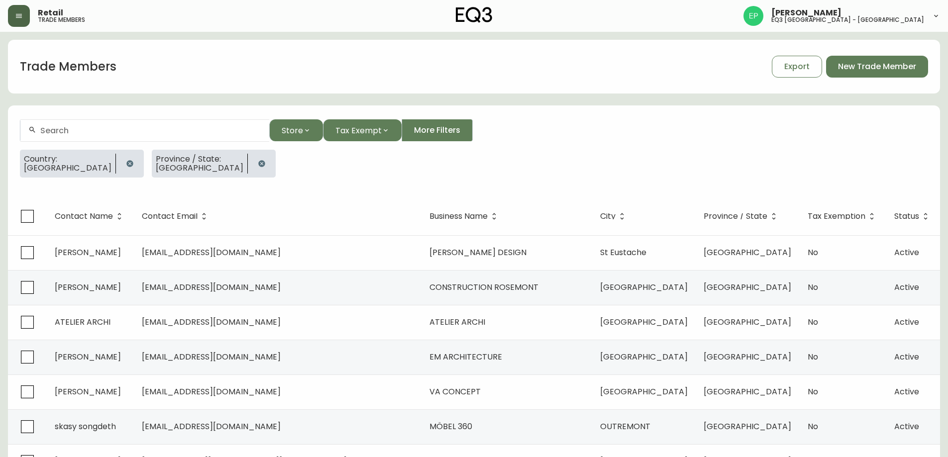
click at [23, 22] on button "button" at bounding box center [19, 16] width 22 height 22
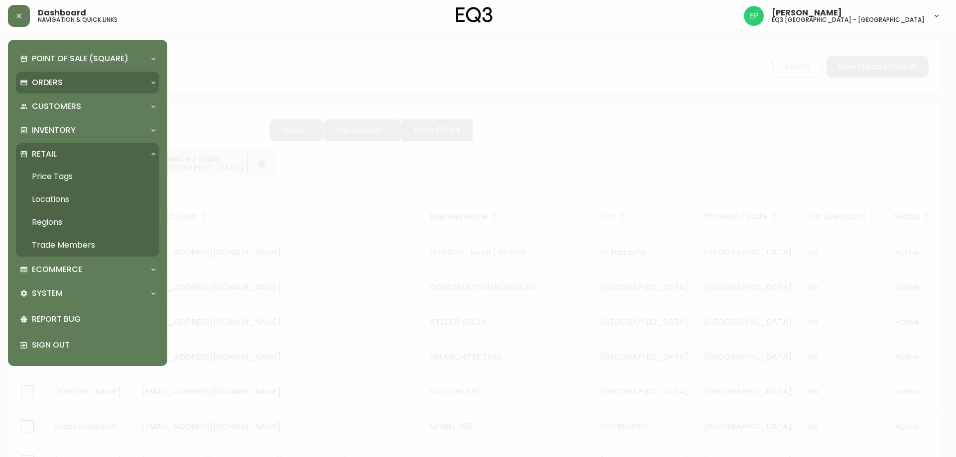
click at [58, 86] on p "Orders" at bounding box center [47, 82] width 31 height 11
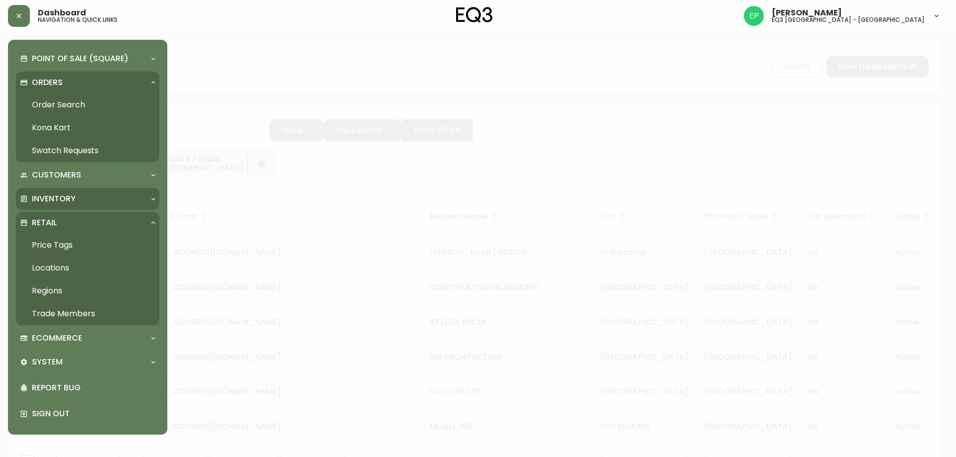
click at [65, 200] on p "Inventory" at bounding box center [54, 199] width 44 height 11
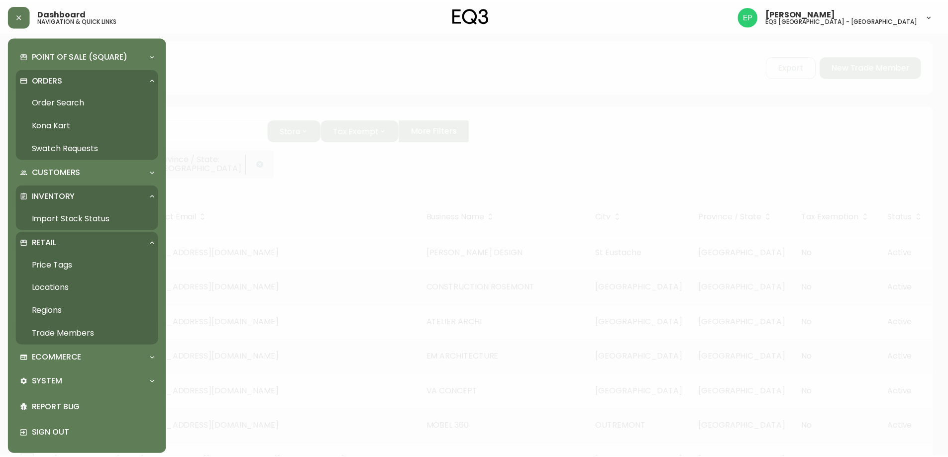
scroll to position [8, 0]
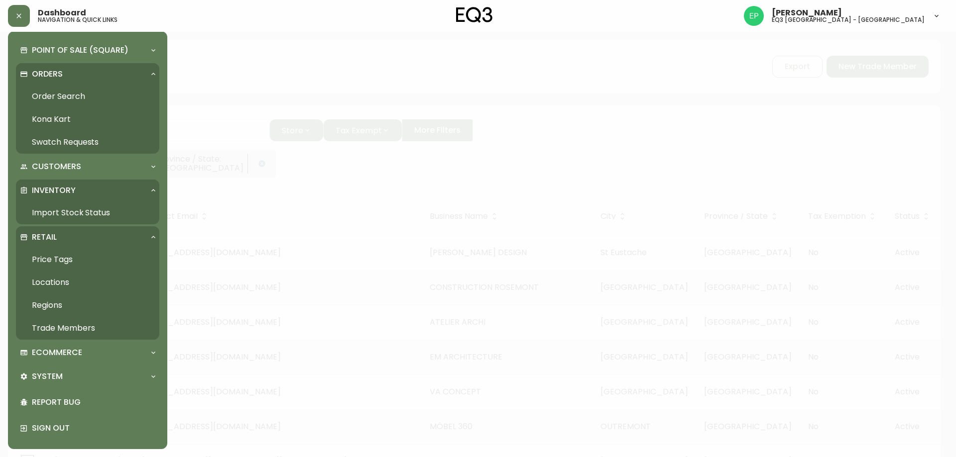
click at [93, 333] on link "Trade Members" at bounding box center [87, 328] width 143 height 23
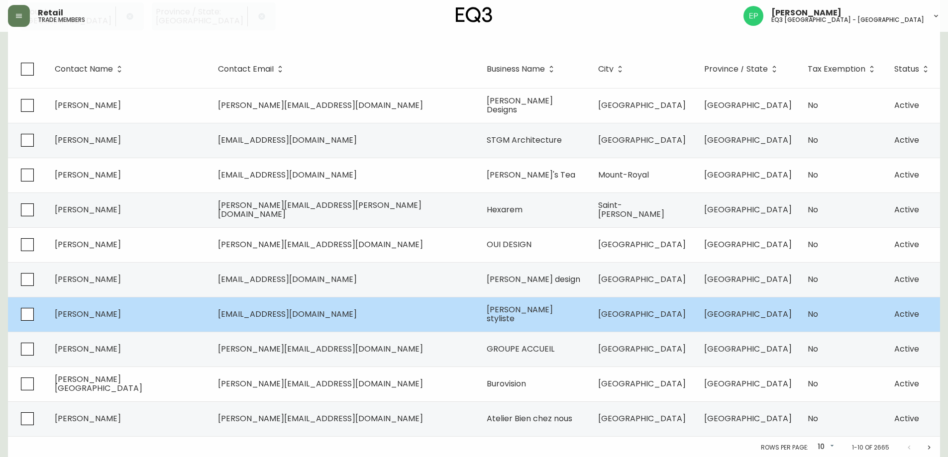
scroll to position [149, 0]
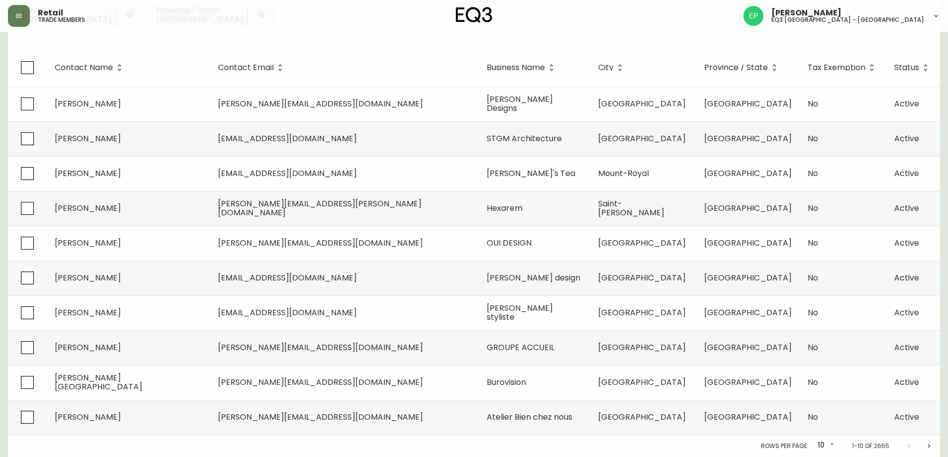
click at [928, 450] on icon "Next page" at bounding box center [929, 447] width 8 height 8
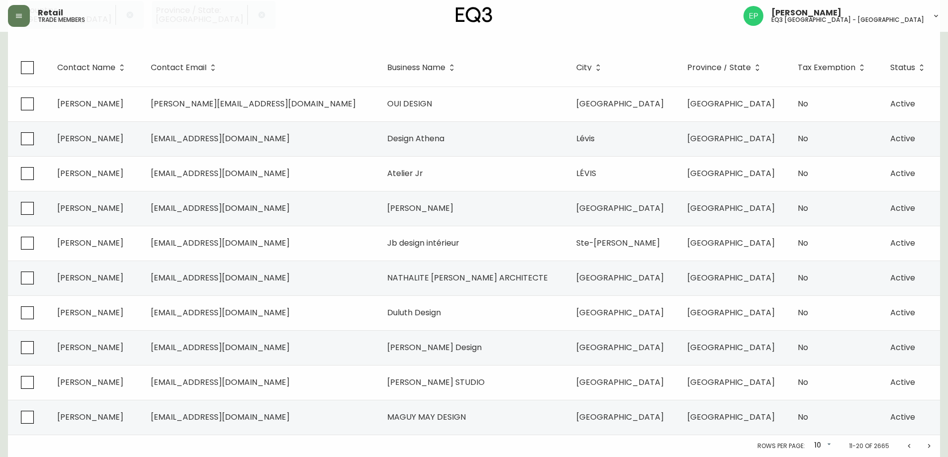
click at [928, 450] on icon "Next page" at bounding box center [929, 447] width 8 height 8
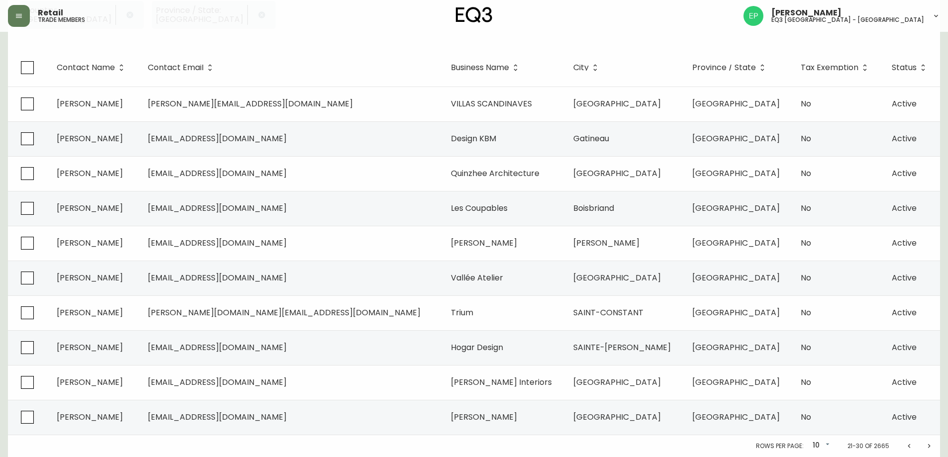
click at [928, 450] on icon "Next page" at bounding box center [929, 447] width 8 height 8
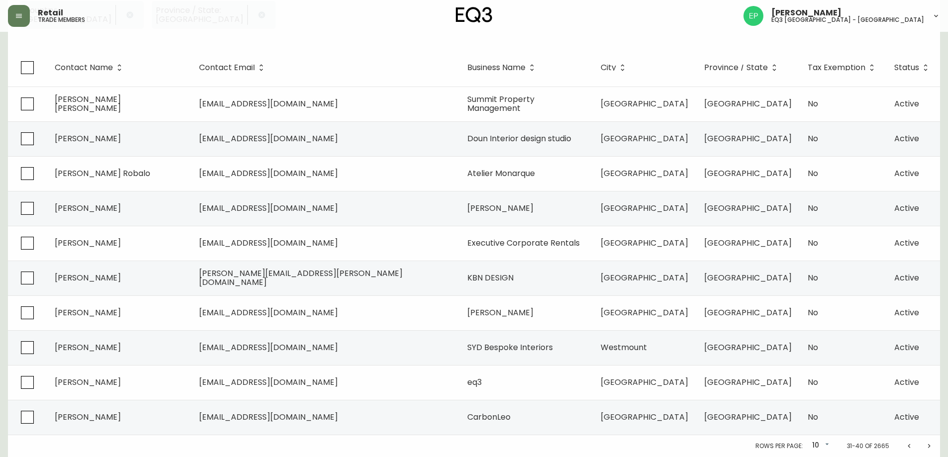
click at [928, 450] on icon "Next page" at bounding box center [929, 447] width 8 height 8
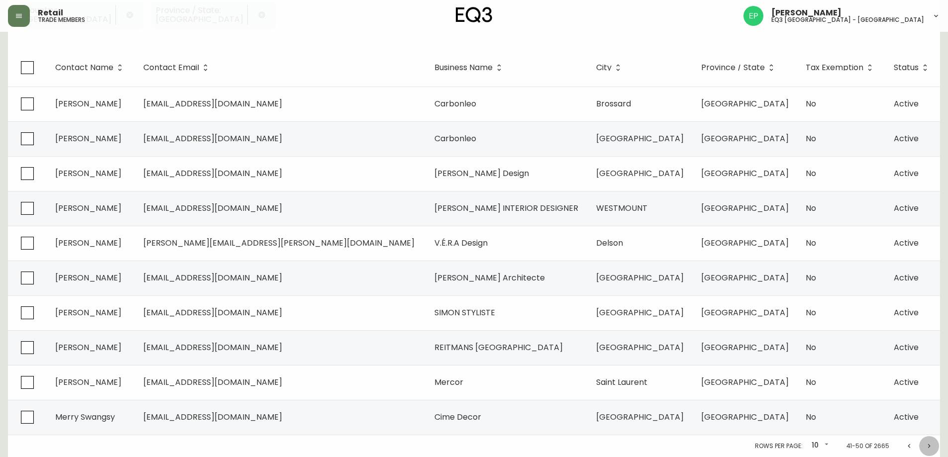
click at [928, 450] on icon "Next page" at bounding box center [929, 447] width 8 height 8
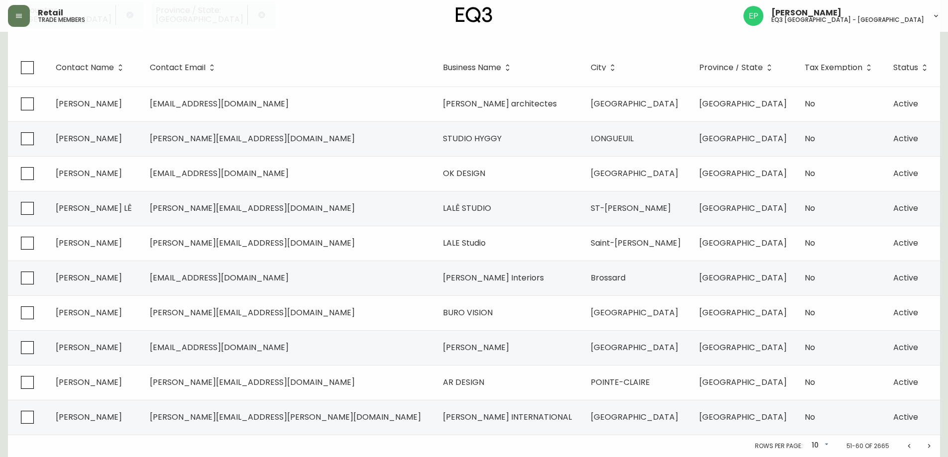
click at [928, 450] on icon "Next page" at bounding box center [929, 447] width 8 height 8
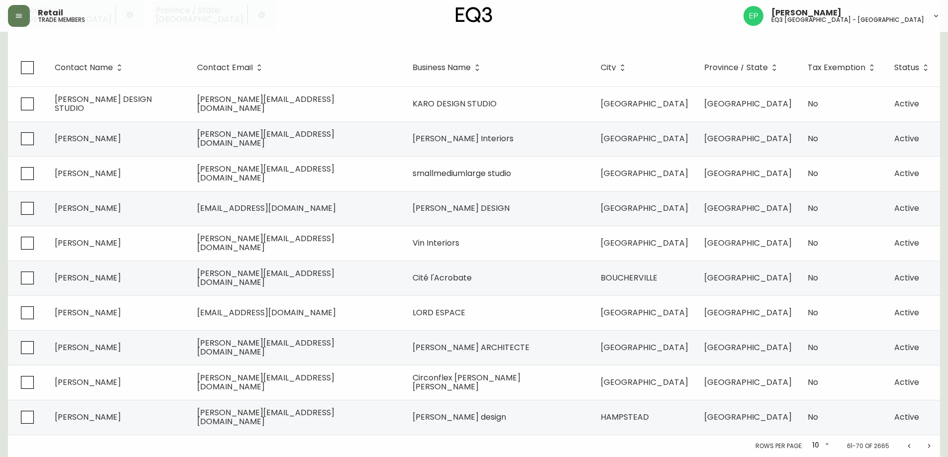
click at [928, 450] on icon "Next page" at bounding box center [929, 447] width 8 height 8
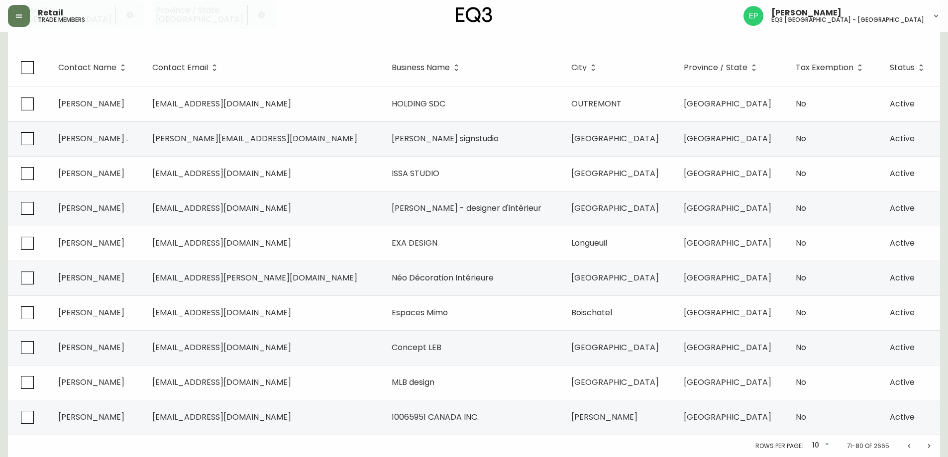
click at [928, 450] on icon "Next page" at bounding box center [929, 447] width 8 height 8
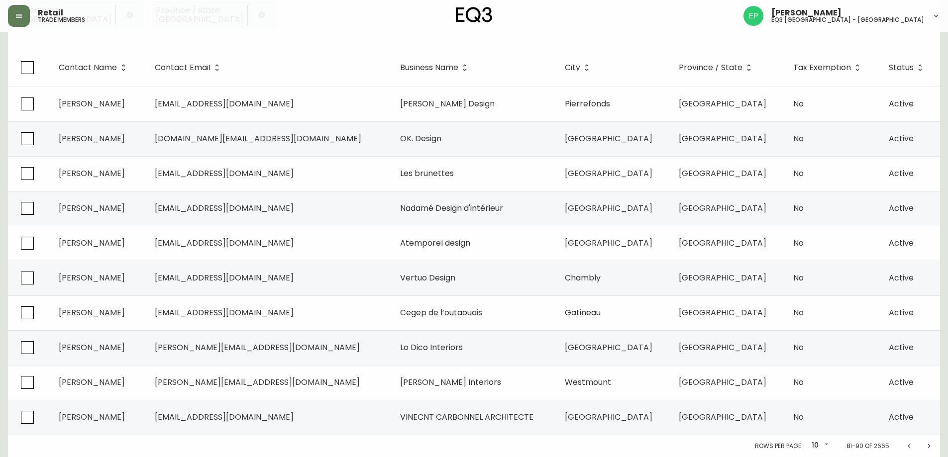
click at [928, 445] on icon "Next page" at bounding box center [929, 447] width 8 height 8
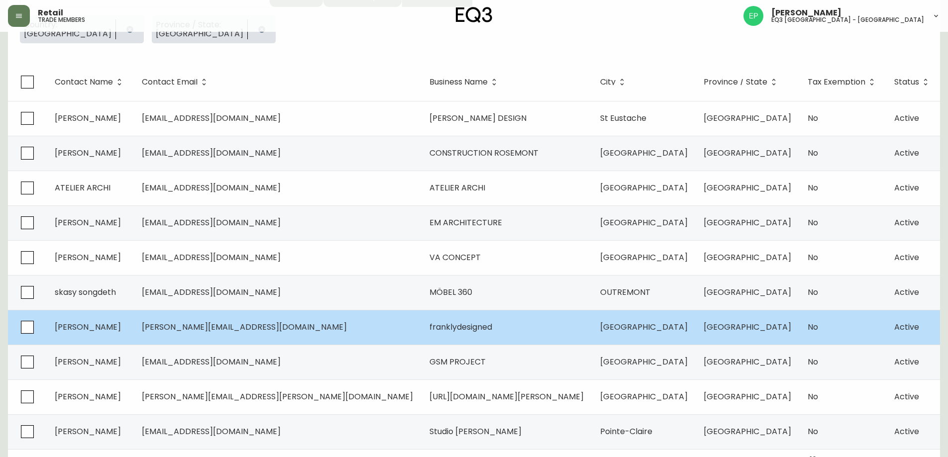
scroll to position [149, 0]
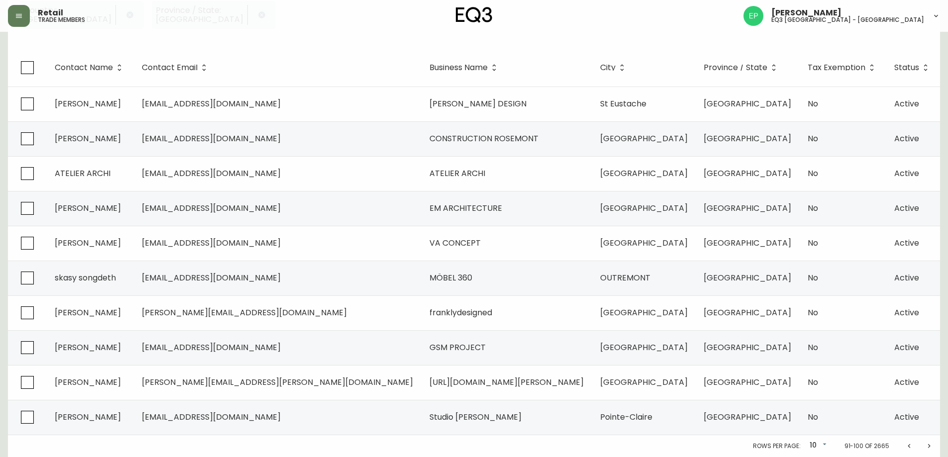
click at [925, 447] on icon "Next page" at bounding box center [929, 447] width 8 height 8
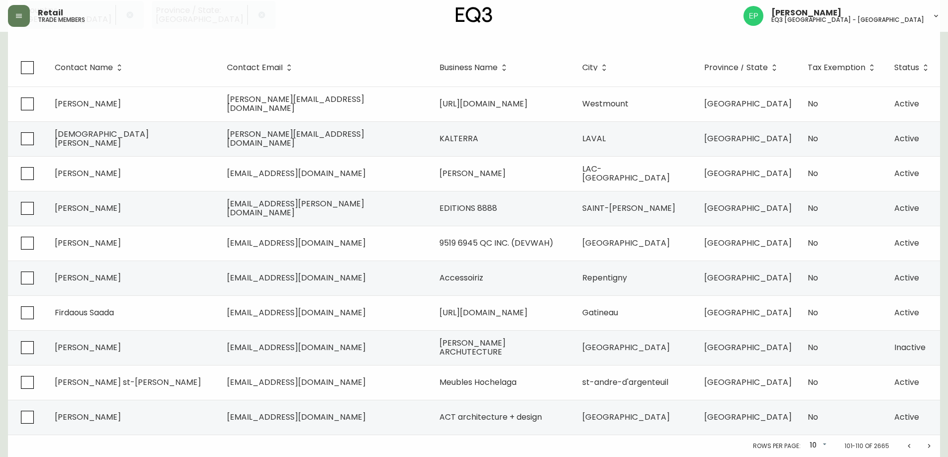
click at [925, 447] on icon "Next page" at bounding box center [929, 447] width 8 height 8
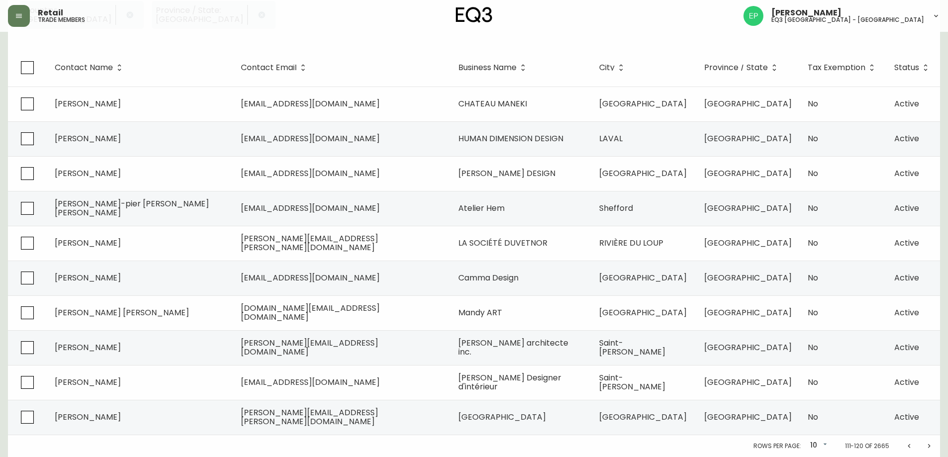
click at [925, 447] on icon "Next page" at bounding box center [929, 447] width 8 height 8
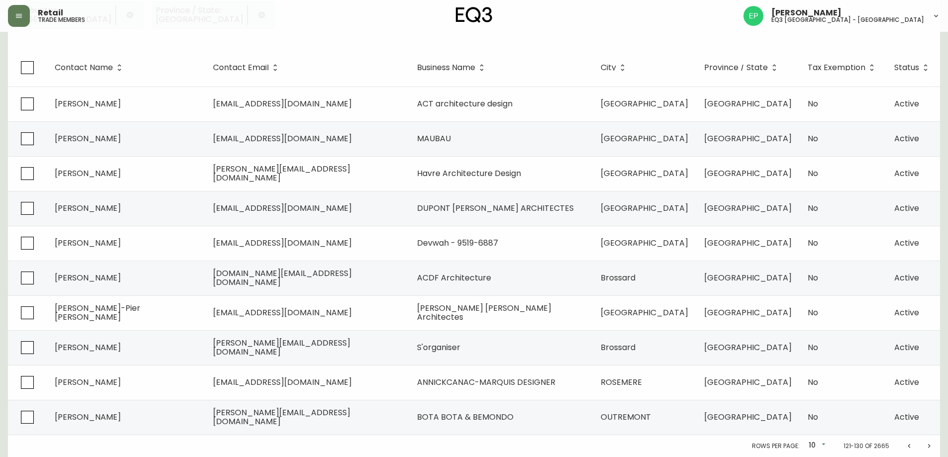
click at [925, 447] on icon "Next page" at bounding box center [929, 447] width 8 height 8
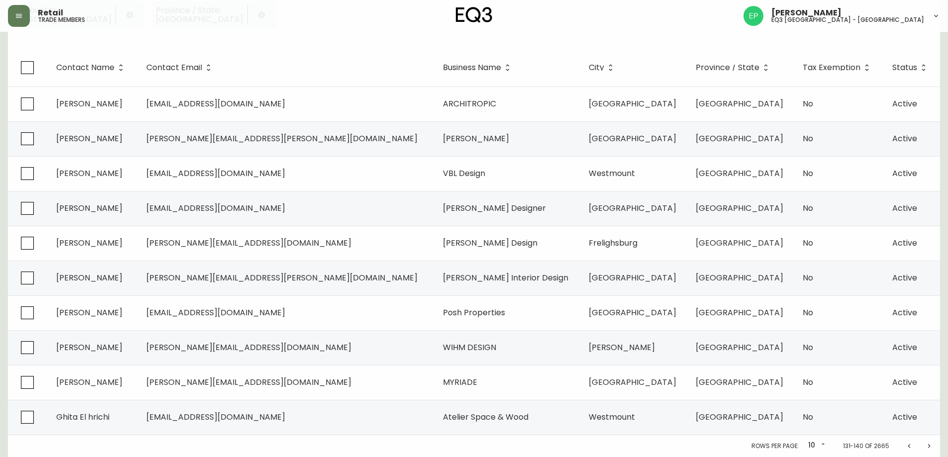
click at [925, 447] on icon "Next page" at bounding box center [929, 447] width 8 height 8
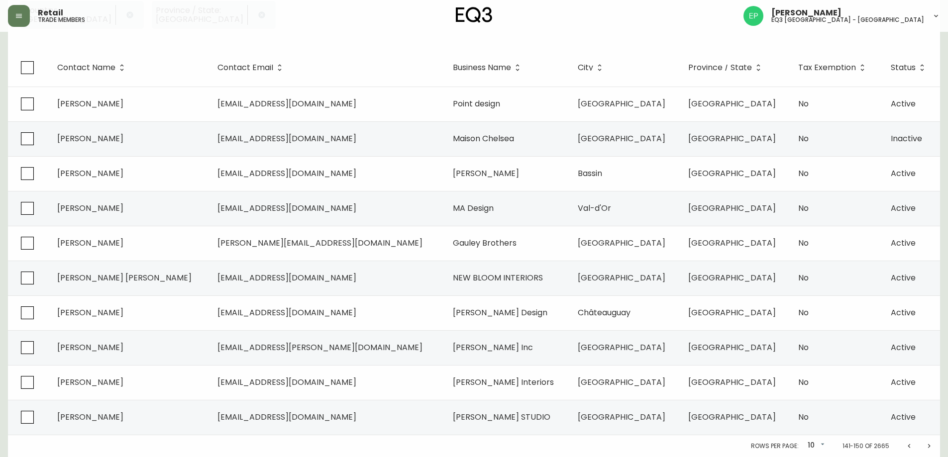
click at [925, 447] on icon "Next page" at bounding box center [929, 447] width 8 height 8
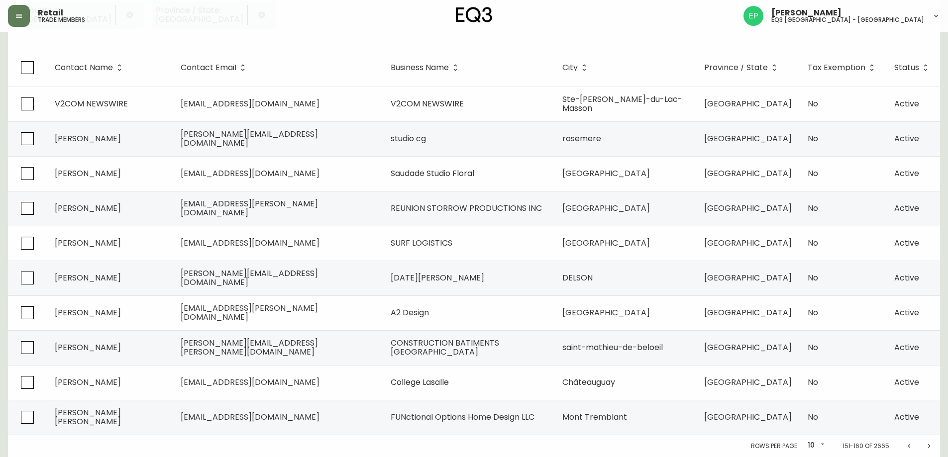
click at [925, 447] on icon "Next page" at bounding box center [929, 447] width 8 height 8
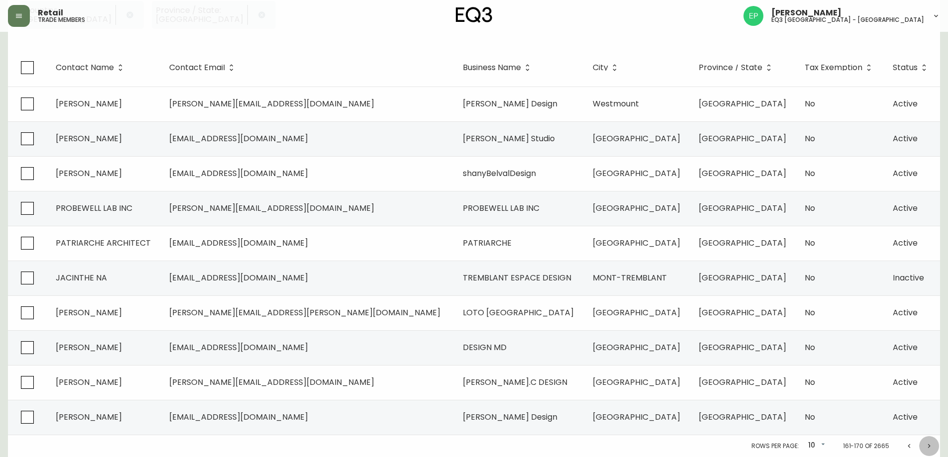
click at [925, 447] on icon "Next page" at bounding box center [929, 447] width 8 height 8
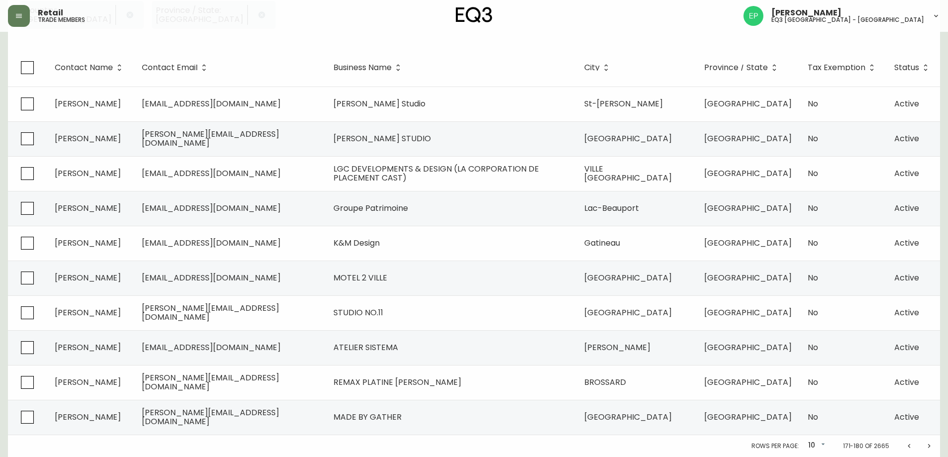
click at [925, 447] on icon "Next page" at bounding box center [929, 447] width 8 height 8
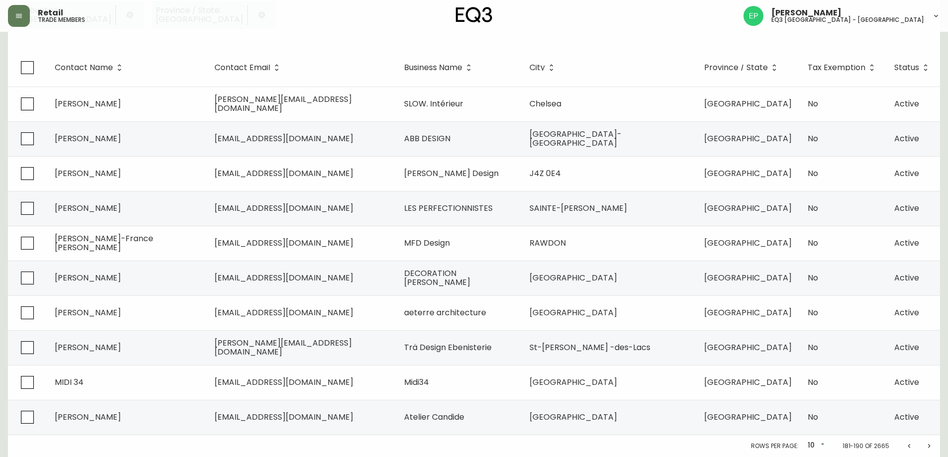
click at [925, 447] on icon "Next page" at bounding box center [929, 447] width 8 height 8
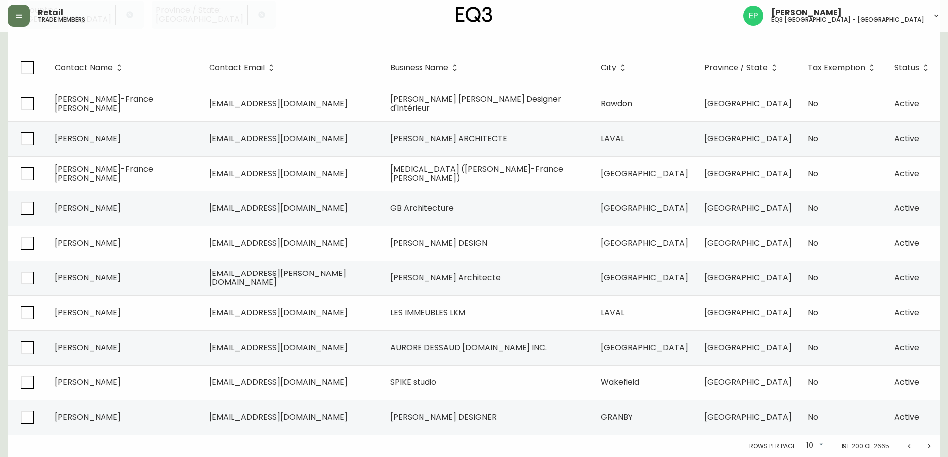
click at [925, 447] on icon "Next page" at bounding box center [929, 447] width 8 height 8
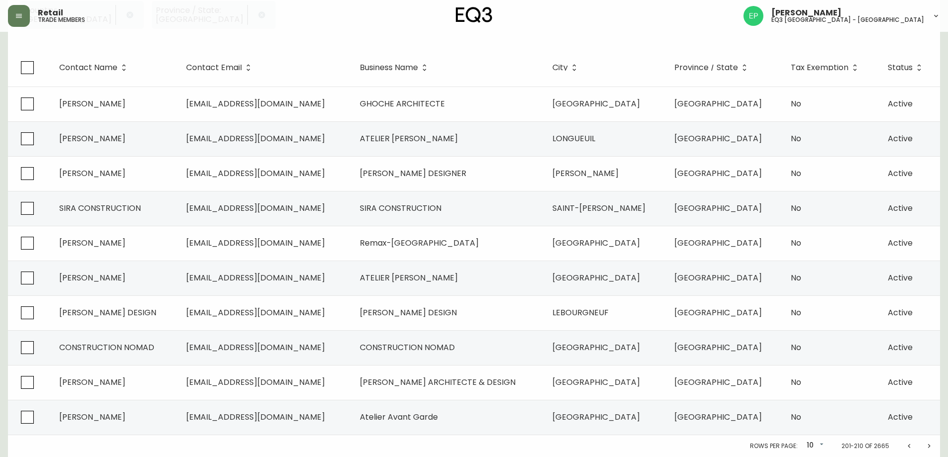
click at [925, 447] on icon "Next page" at bounding box center [929, 447] width 8 height 8
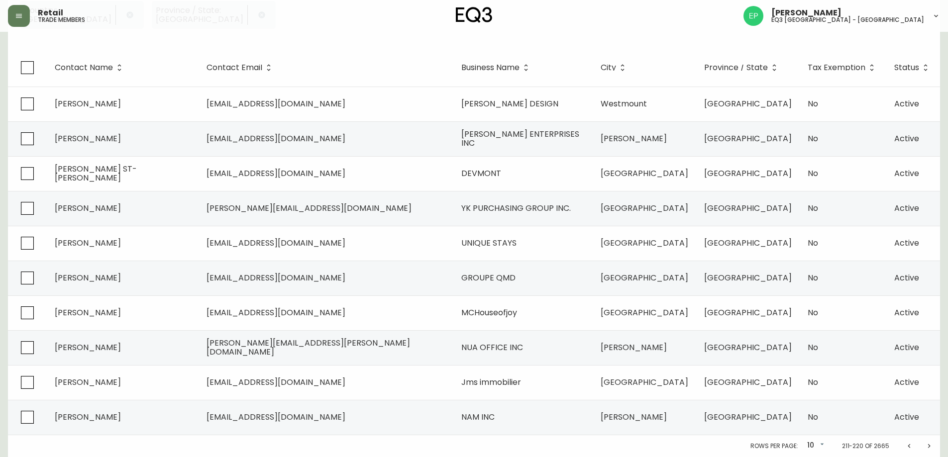
click at [925, 447] on icon "Next page" at bounding box center [929, 447] width 8 height 8
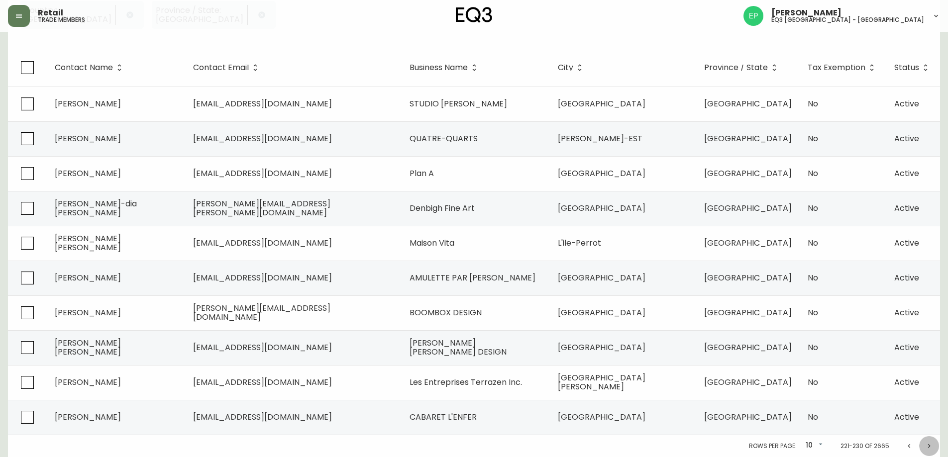
click at [925, 447] on icon "Next page" at bounding box center [929, 447] width 8 height 8
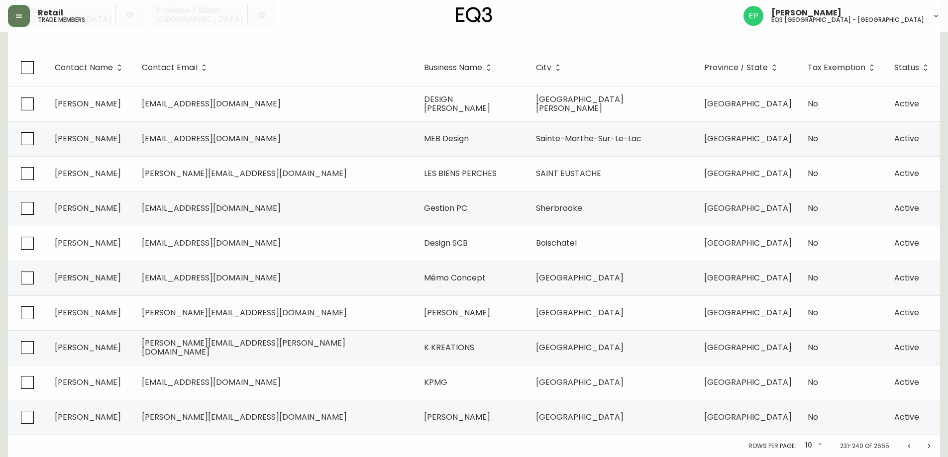
click at [925, 447] on icon "Next page" at bounding box center [929, 447] width 8 height 8
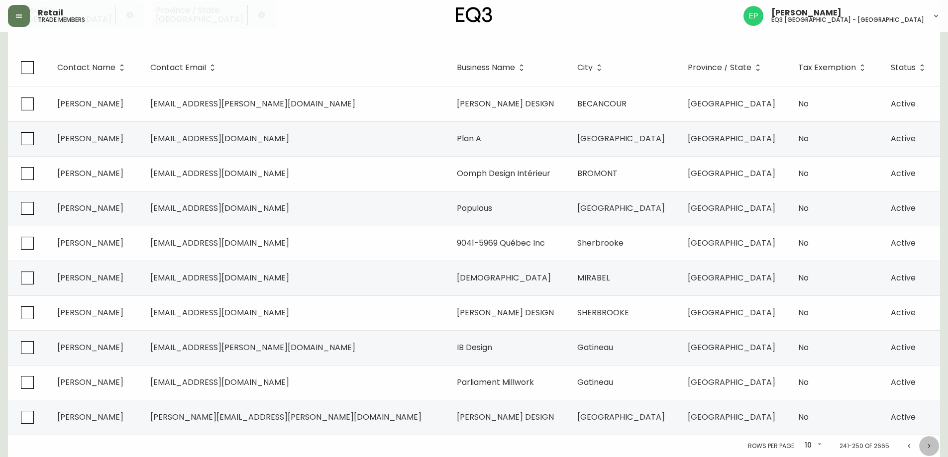
click at [925, 447] on icon "Next page" at bounding box center [929, 447] width 8 height 8
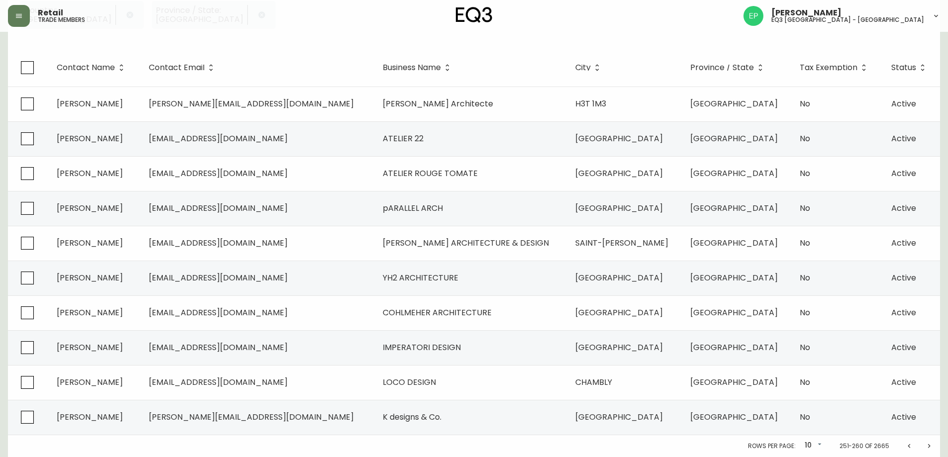
click at [925, 447] on icon "Next page" at bounding box center [929, 447] width 8 height 8
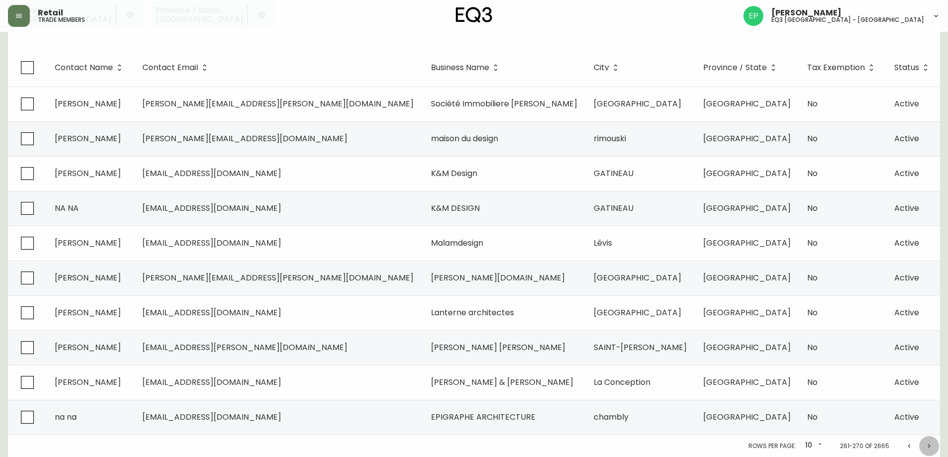
click at [925, 447] on icon "Next page" at bounding box center [929, 447] width 8 height 8
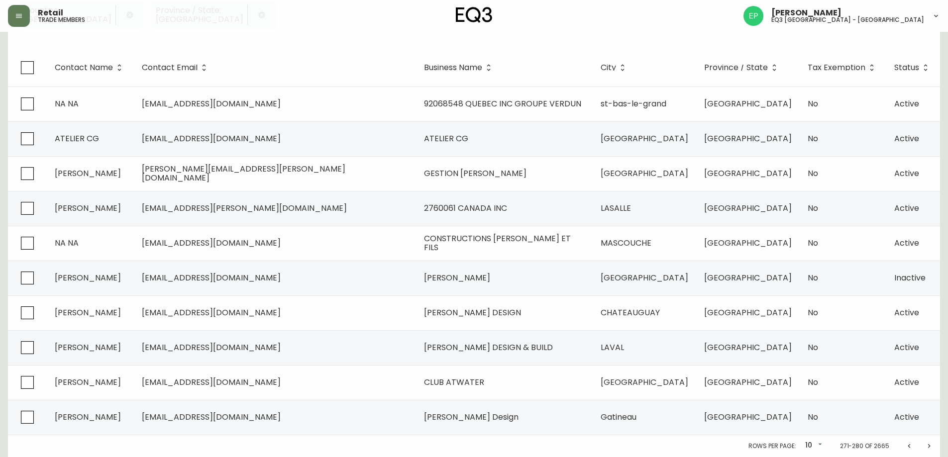
click at [925, 447] on icon "Next page" at bounding box center [929, 447] width 8 height 8
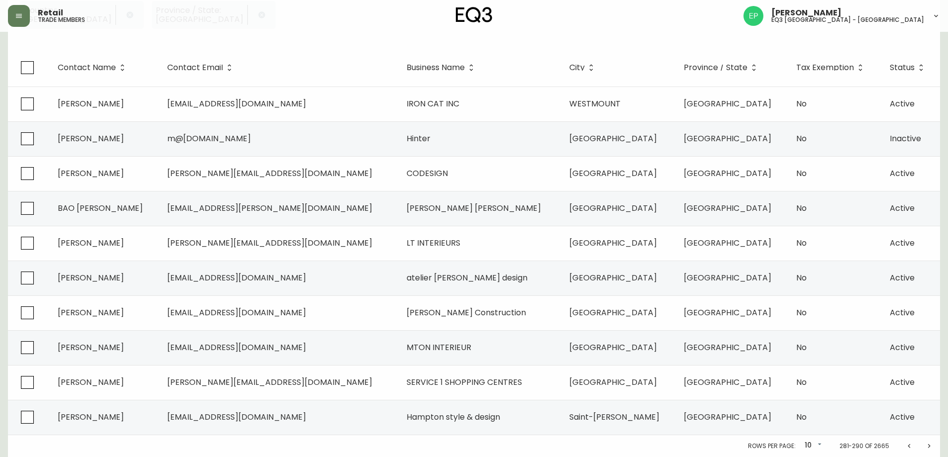
click at [925, 447] on icon "Next page" at bounding box center [929, 447] width 8 height 8
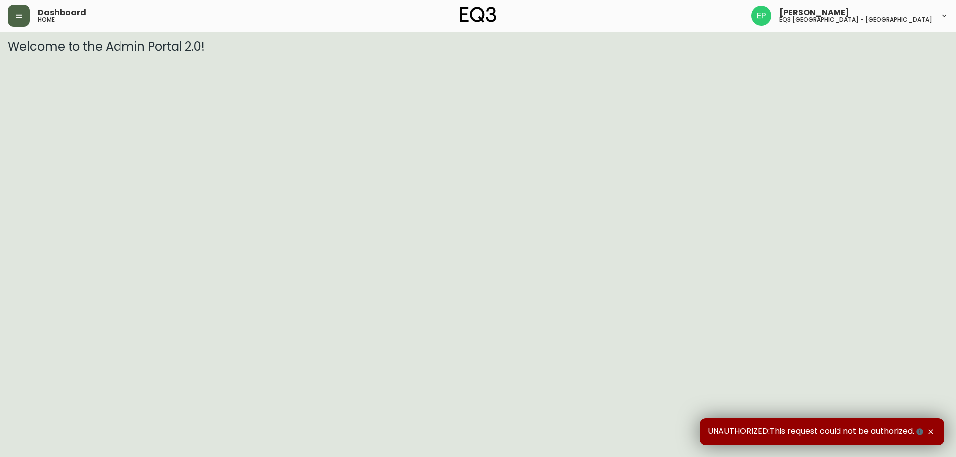
click at [27, 25] on button "button" at bounding box center [19, 16] width 22 height 22
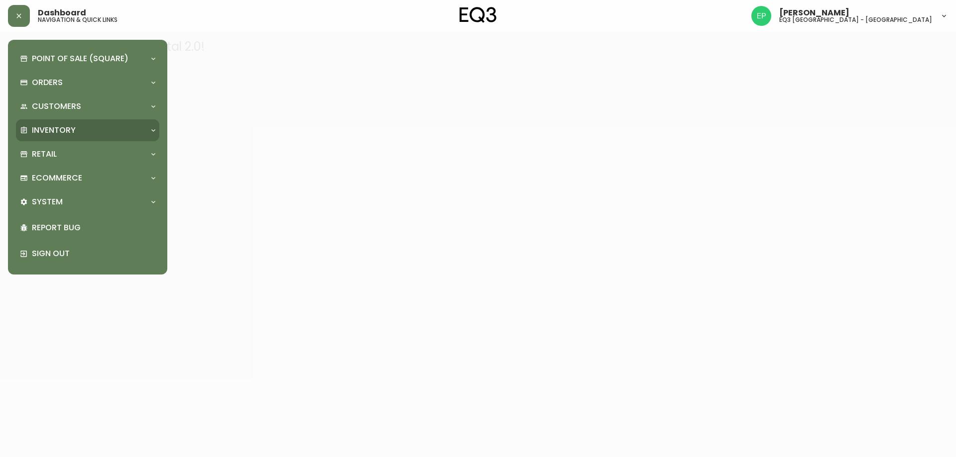
click at [77, 128] on div "Inventory" at bounding box center [82, 130] width 125 height 11
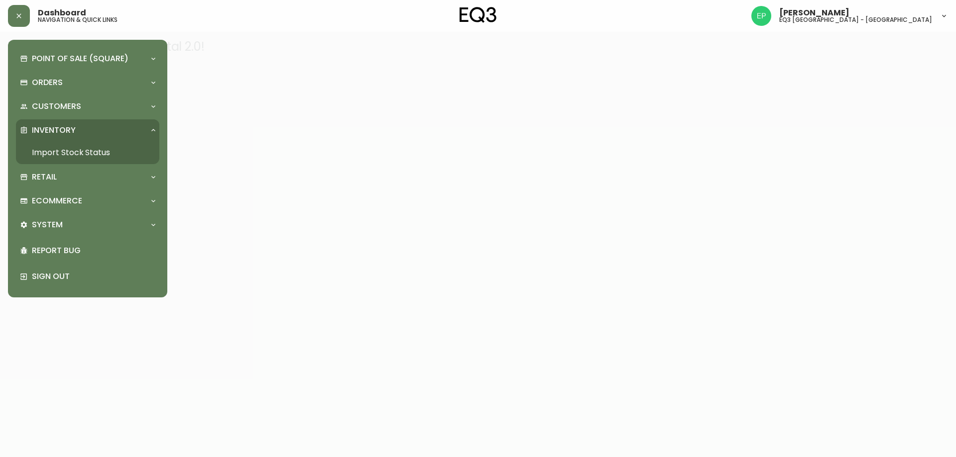
click at [72, 155] on link "Import Stock Status" at bounding box center [87, 152] width 143 height 23
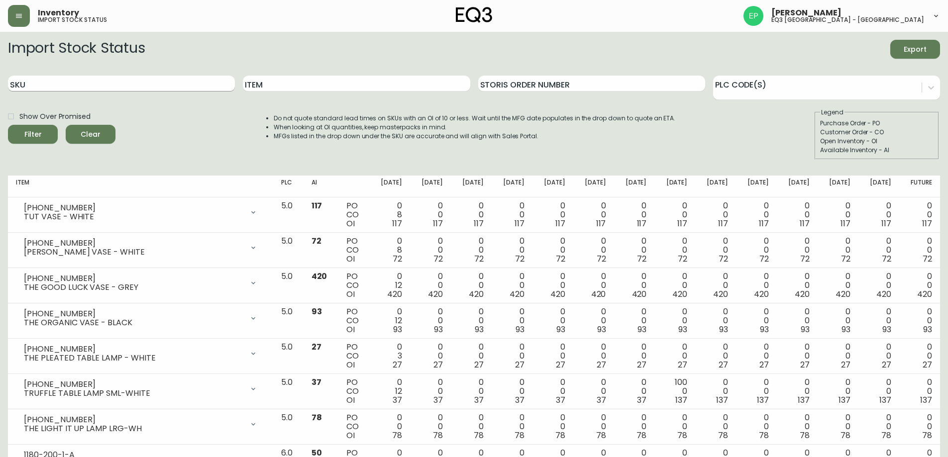
click at [77, 91] on input "SKU" at bounding box center [121, 84] width 227 height 16
paste input "[PHONE_NUMBER]"
type input "[PHONE_NUMBER]"
click at [35, 135] on div "Filter" at bounding box center [32, 134] width 17 height 12
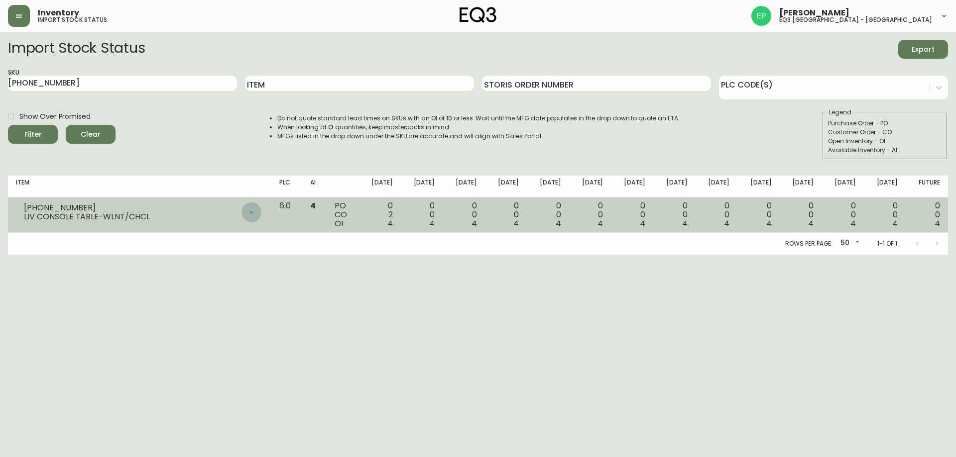
click at [255, 216] on icon at bounding box center [251, 213] width 8 height 8
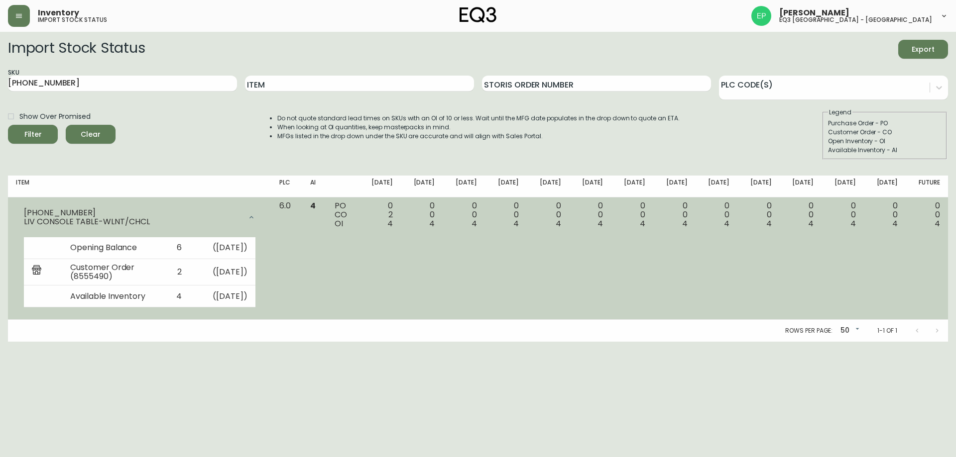
click at [255, 215] on icon at bounding box center [251, 218] width 8 height 8
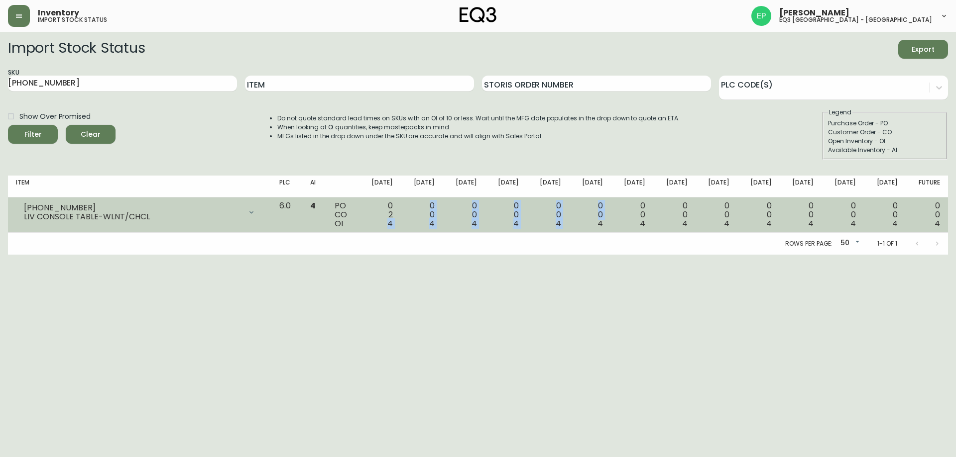
drag, startPoint x: 411, startPoint y: 225, endPoint x: 599, endPoint y: 230, distance: 188.3
click at [599, 230] on tr "[PHONE_NUMBER] LIV CONSOLE TABLE-WLNT/CHCL Opening Balance 6 ( [DATE] ) Custome…" at bounding box center [478, 215] width 940 height 35
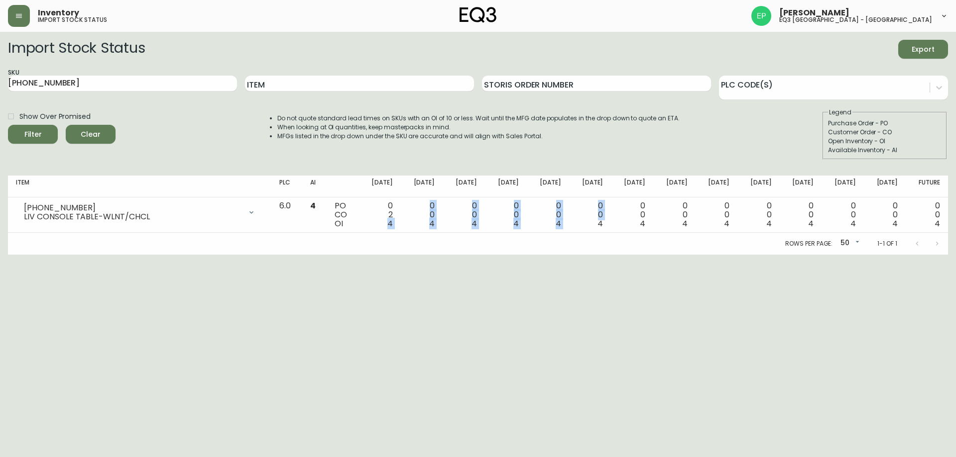
click at [853, 245] on body "Inventory import stock status [PERSON_NAME] eq3 [GEOGRAPHIC_DATA] - [GEOGRAPHIC…" at bounding box center [478, 127] width 956 height 255
click at [853, 258] on li "100" at bounding box center [849, 260] width 27 height 16
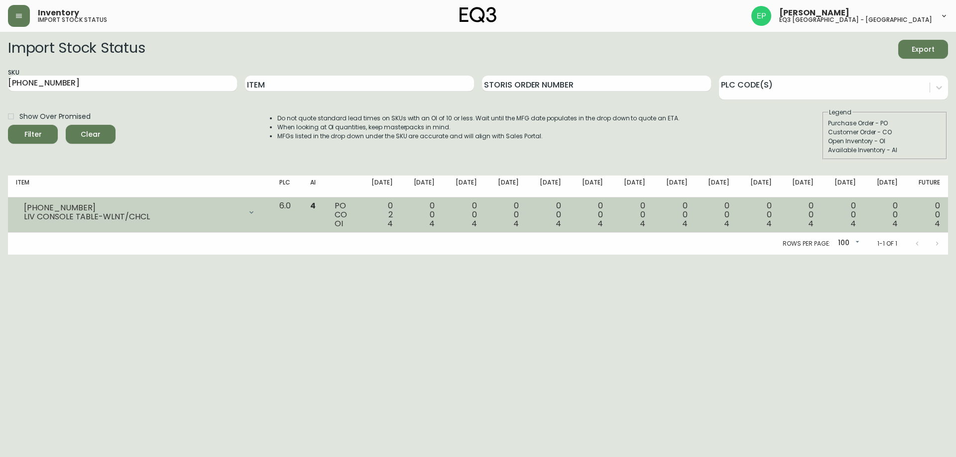
click at [187, 214] on div "LIV CONSOLE TABLE-WLNT/CHCL" at bounding box center [133, 217] width 218 height 9
click at [261, 217] on div at bounding box center [251, 213] width 20 height 20
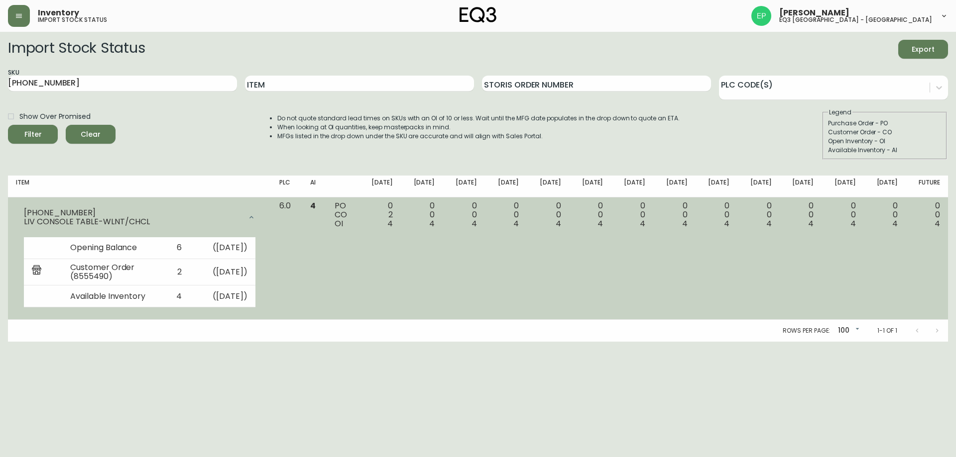
click at [255, 216] on icon at bounding box center [251, 218] width 8 height 8
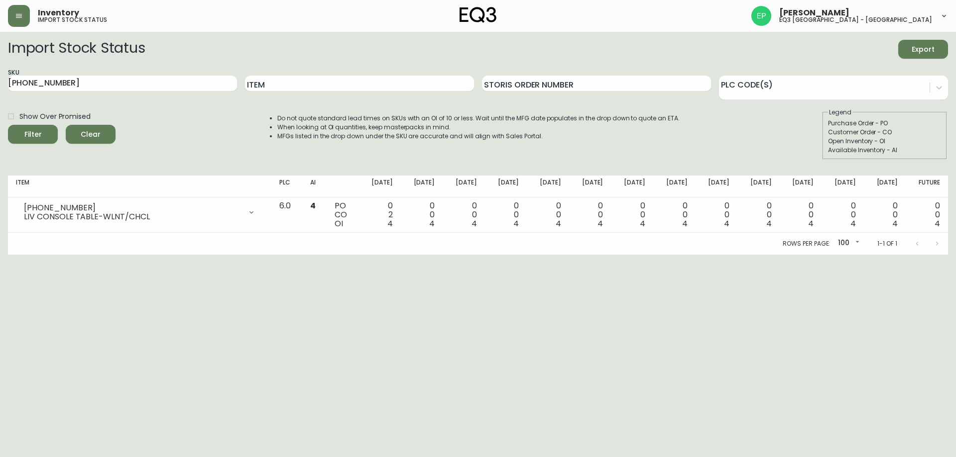
click at [741, 255] on html "Inventory import stock status [PERSON_NAME] eq3 [GEOGRAPHIC_DATA] - [GEOGRAPHIC…" at bounding box center [478, 127] width 956 height 255
